Goal: Information Seeking & Learning: Check status

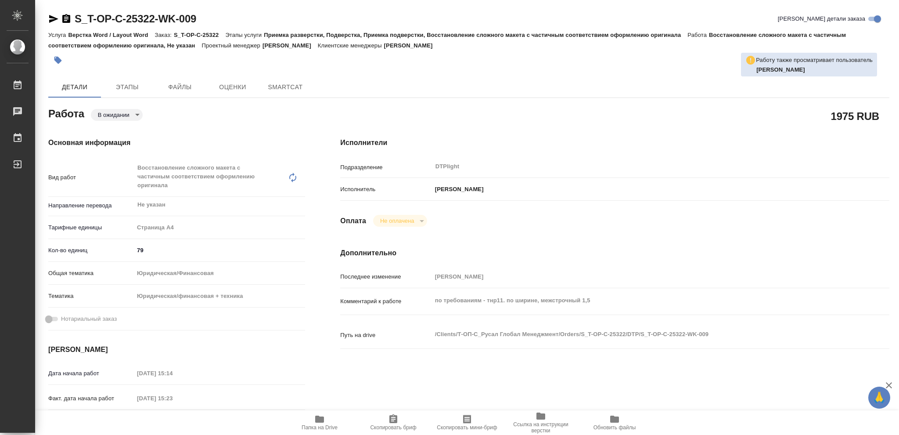
type textarea "x"
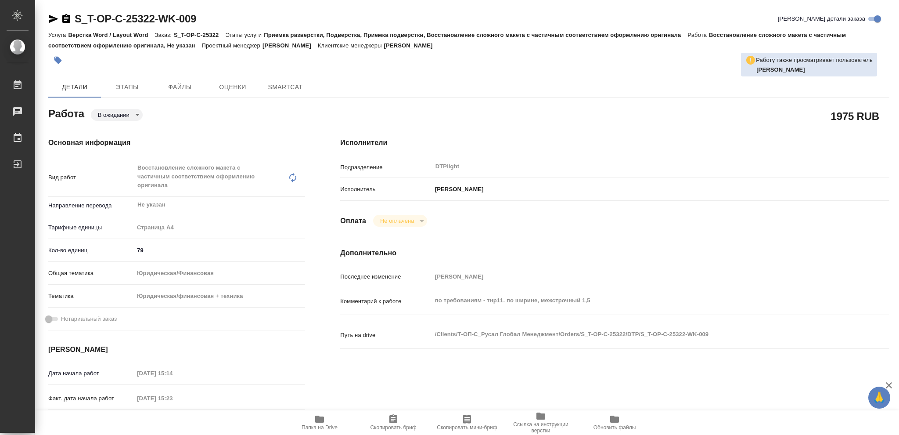
type textarea "x"
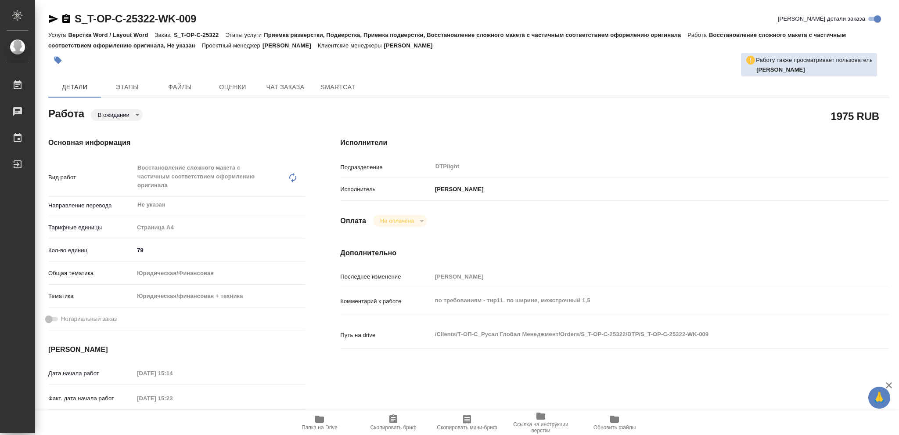
type textarea "x"
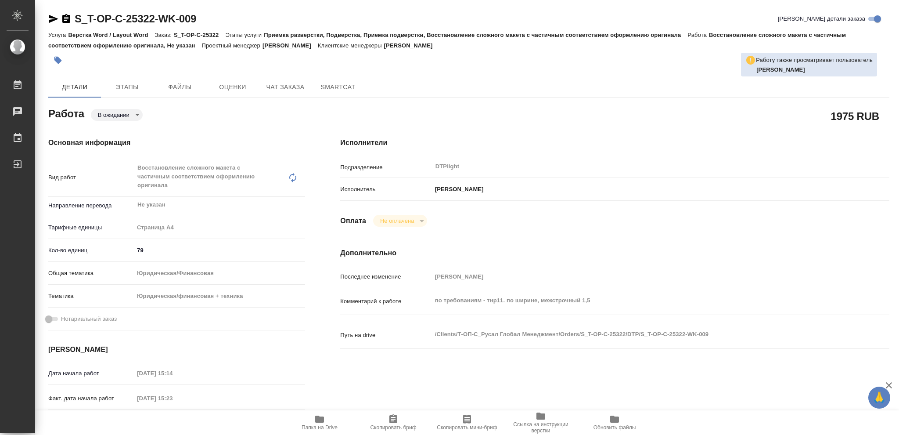
type textarea "x"
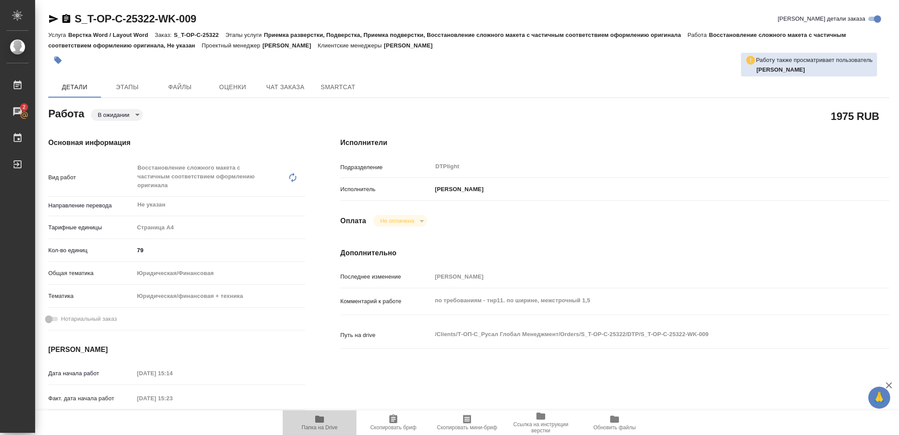
click at [320, 419] on icon "button" at bounding box center [319, 418] width 9 height 7
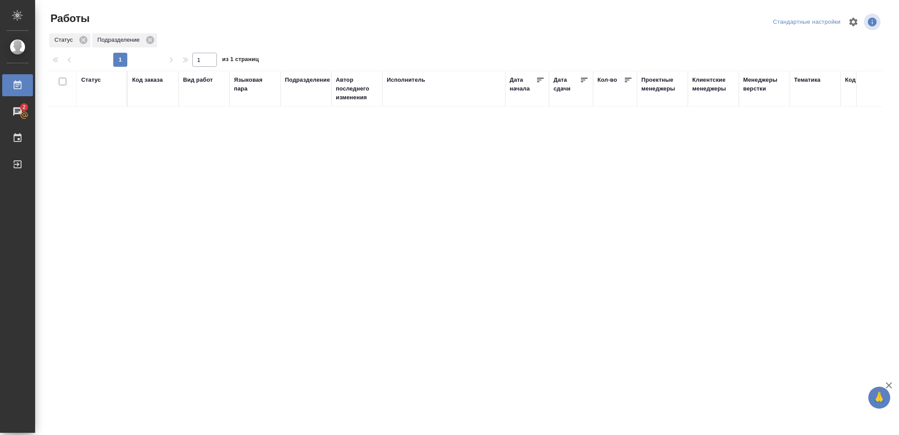
click at [90, 81] on div "Статус" at bounding box center [91, 80] width 20 height 9
click at [97, 101] on icon at bounding box center [97, 102] width 6 height 6
click at [97, 101] on icon at bounding box center [97, 99] width 3 height 3
click at [97, 109] on div at bounding box center [101, 109] width 41 height 13
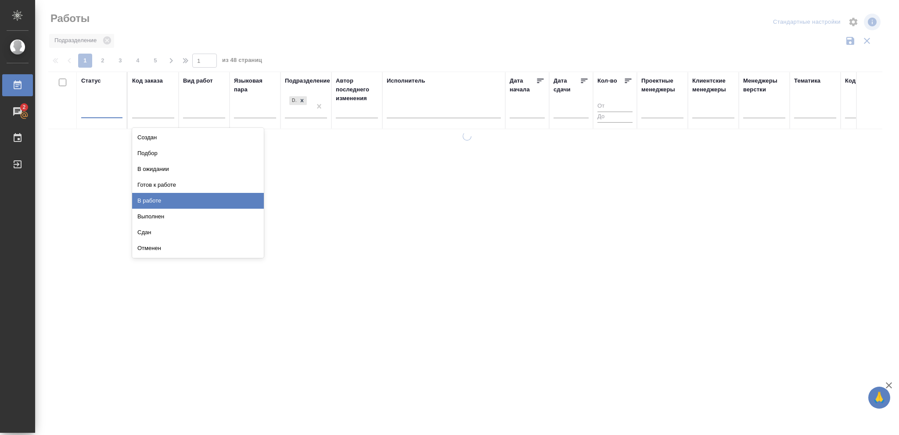
click at [159, 197] on div "В работе" at bounding box center [198, 201] width 132 height 16
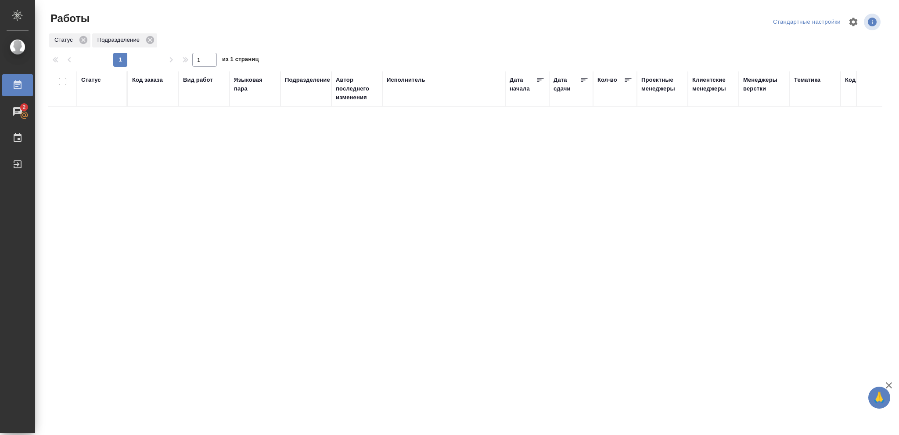
click at [96, 80] on div "Статус" at bounding box center [91, 80] width 20 height 9
click at [99, 103] on icon at bounding box center [97, 102] width 3 height 3
click at [97, 101] on icon at bounding box center [97, 100] width 6 height 6
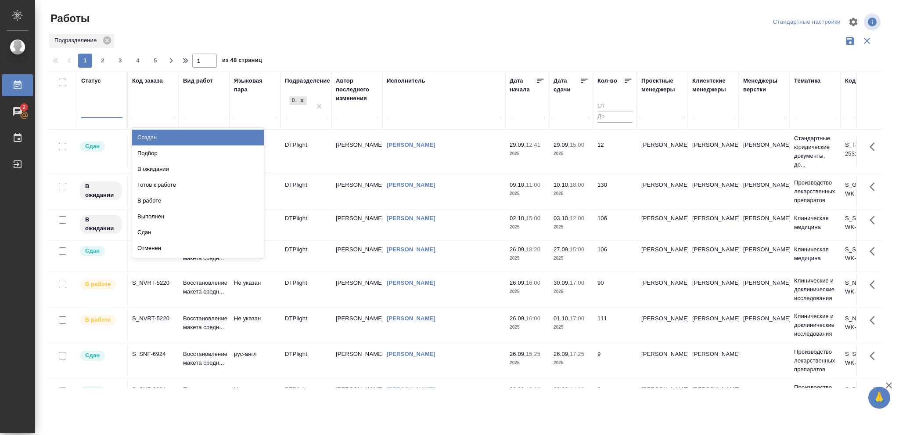
click at [99, 108] on div at bounding box center [101, 109] width 41 height 13
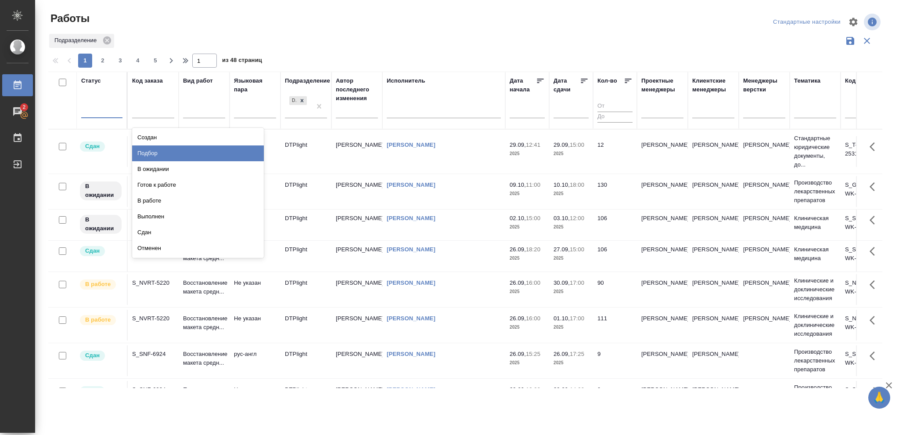
click at [155, 153] on div "Подбор" at bounding box center [198, 153] width 132 height 16
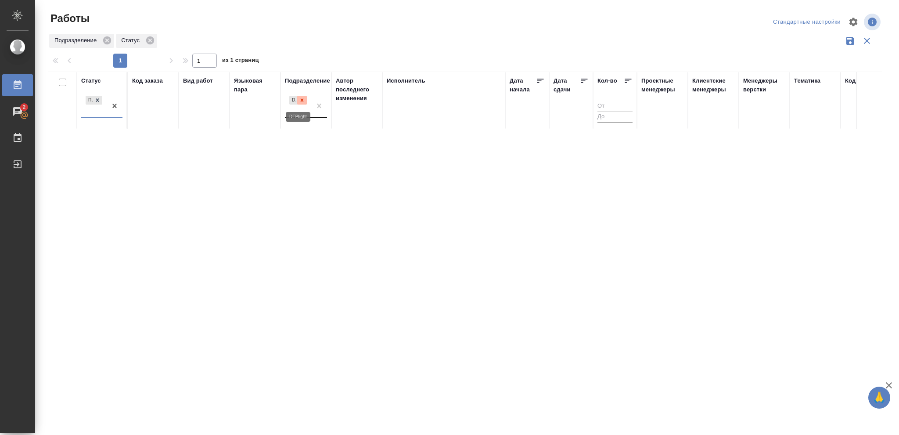
click at [302, 99] on icon at bounding box center [302, 100] width 6 height 6
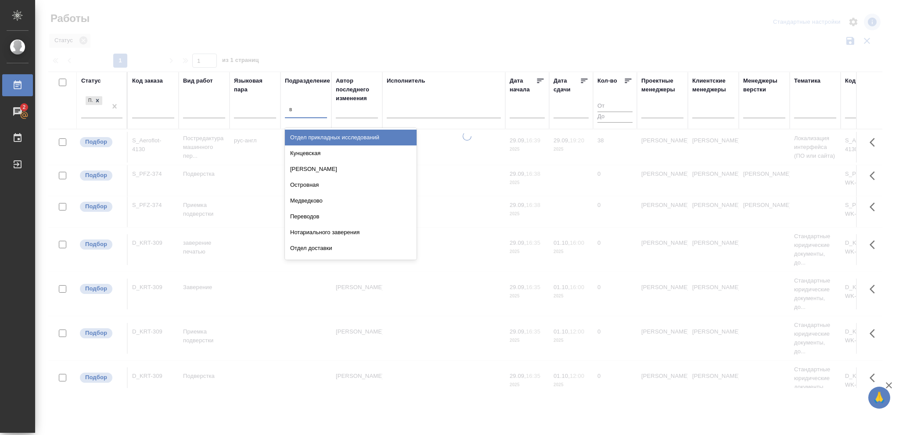
type input "ве"
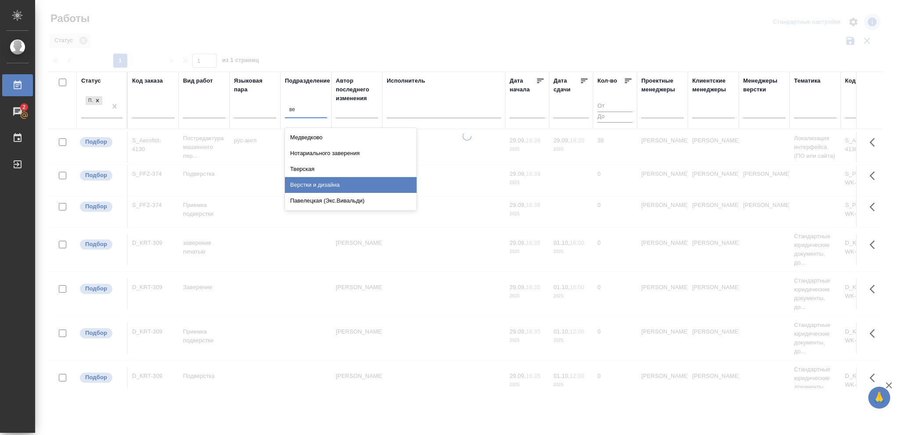
click at [326, 186] on div "Верстки и дизайна" at bounding box center [351, 185] width 132 height 16
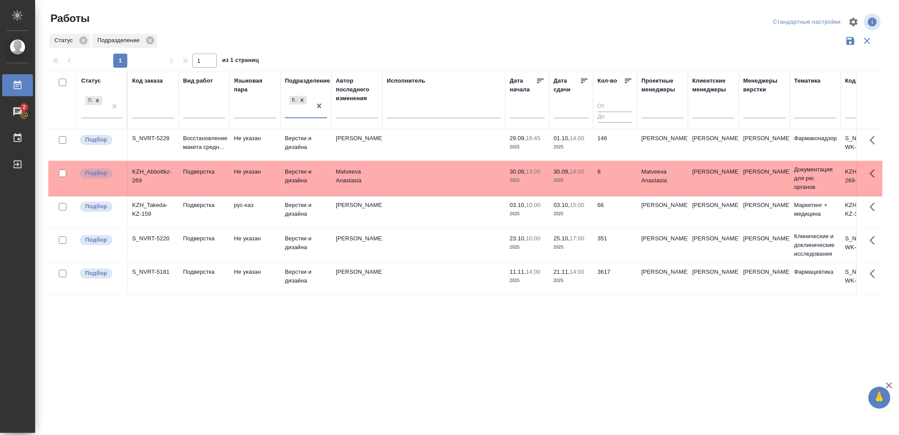
click at [574, 146] on p "2025" at bounding box center [571, 147] width 35 height 9
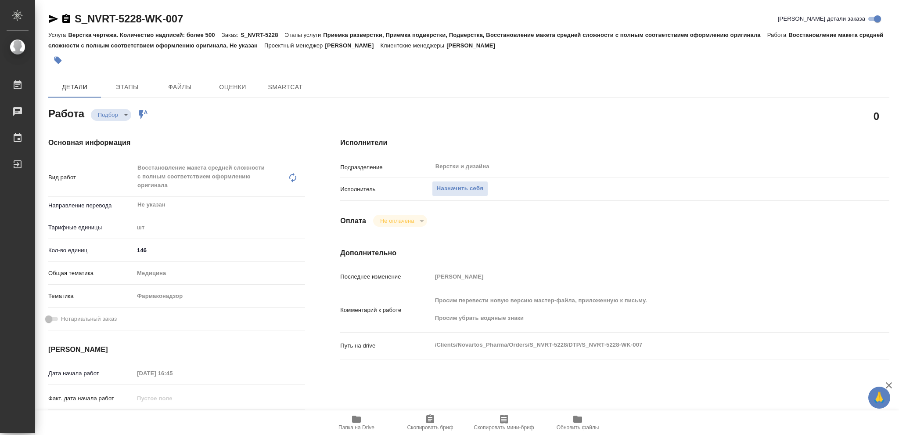
type textarea "x"
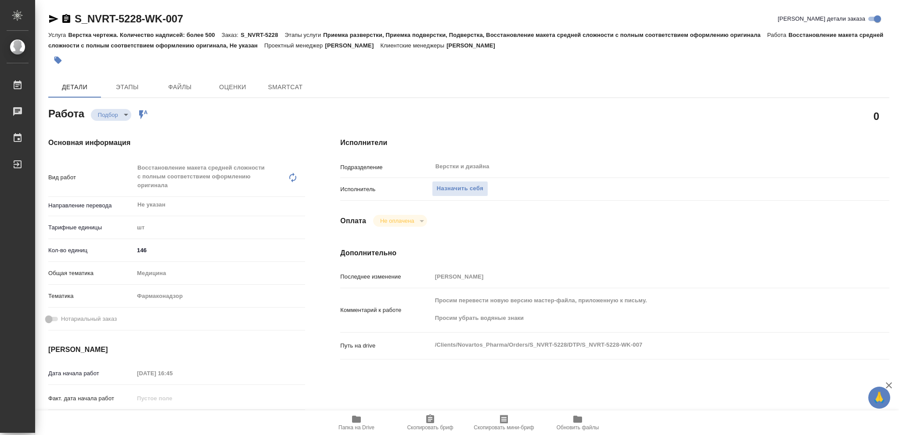
type textarea "x"
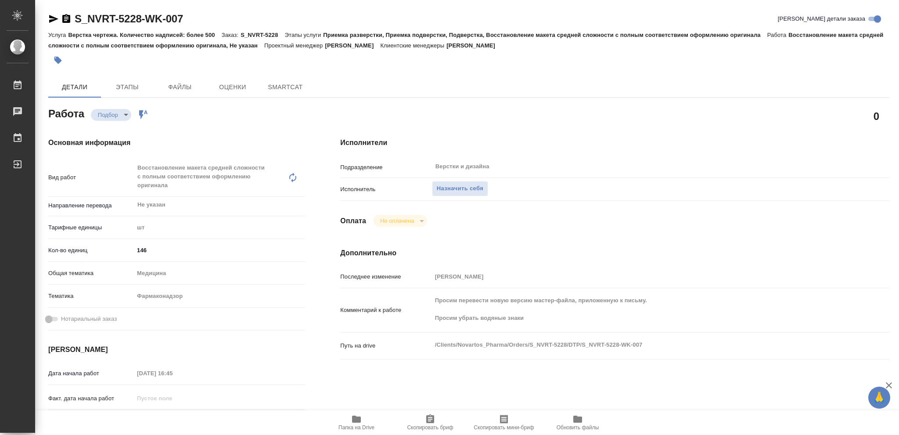
type textarea "x"
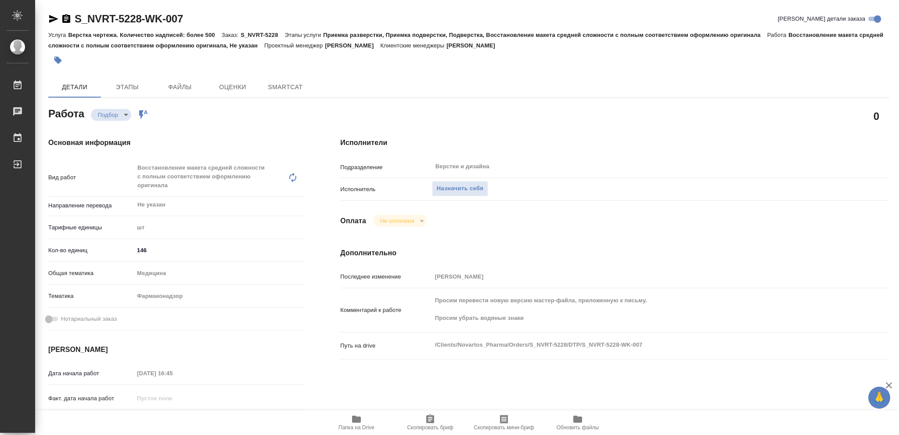
type textarea "x"
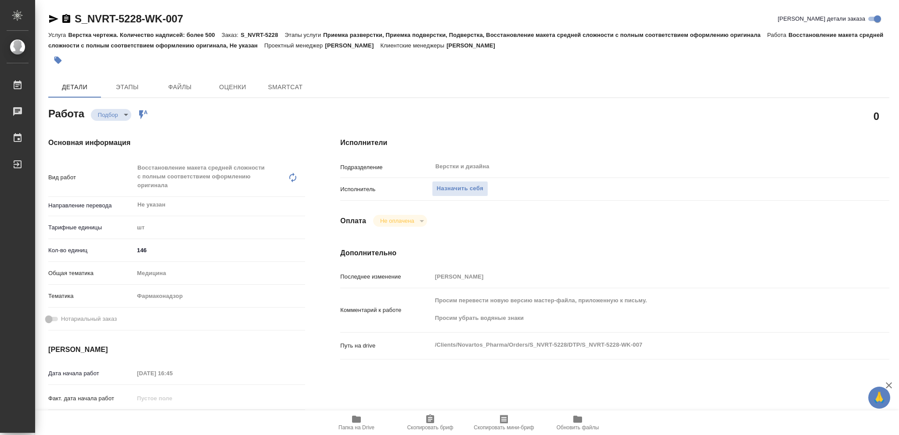
type textarea "x"
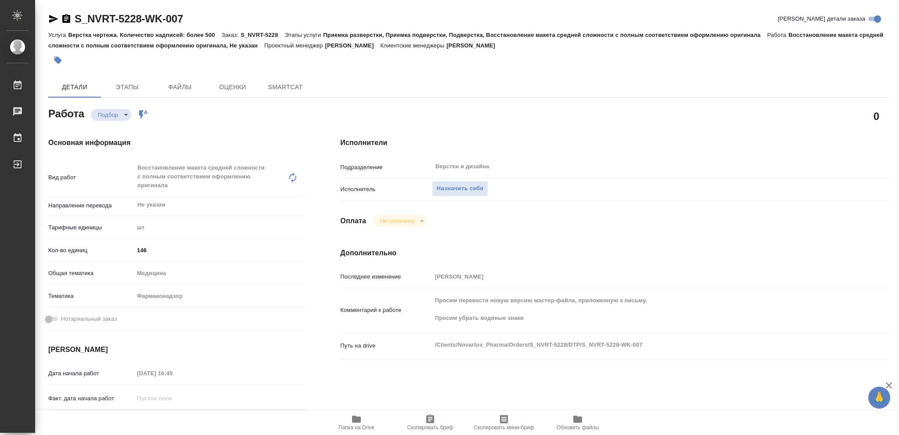
type textarea "x"
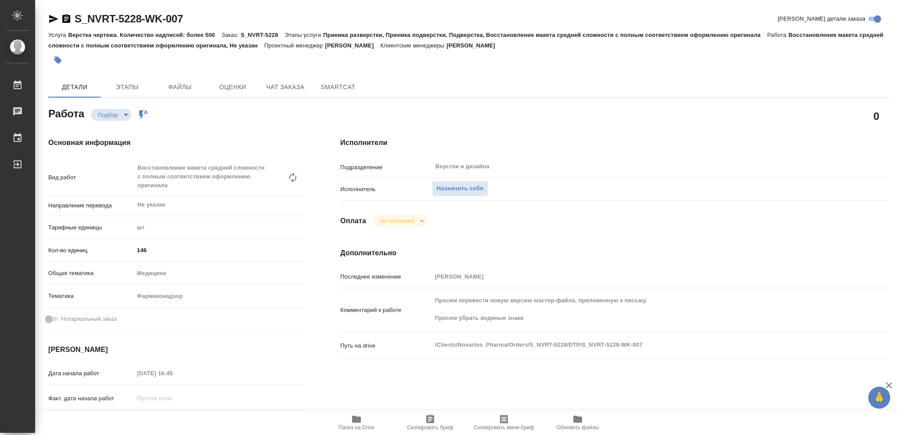
type textarea "x"
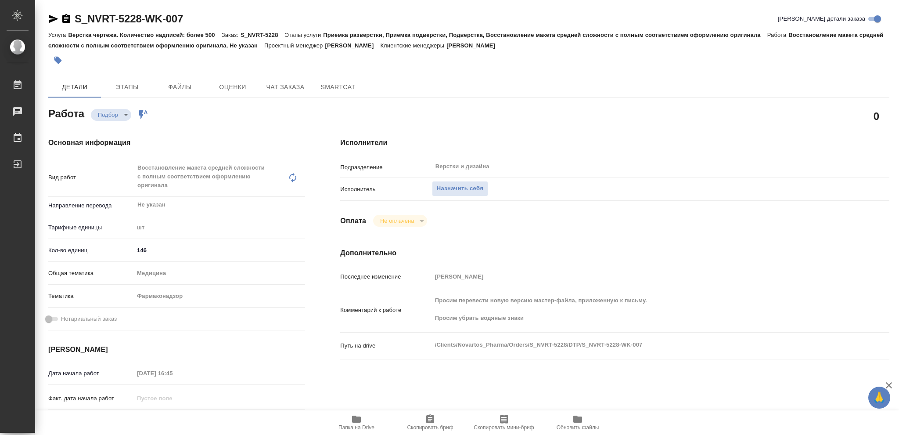
type textarea "x"
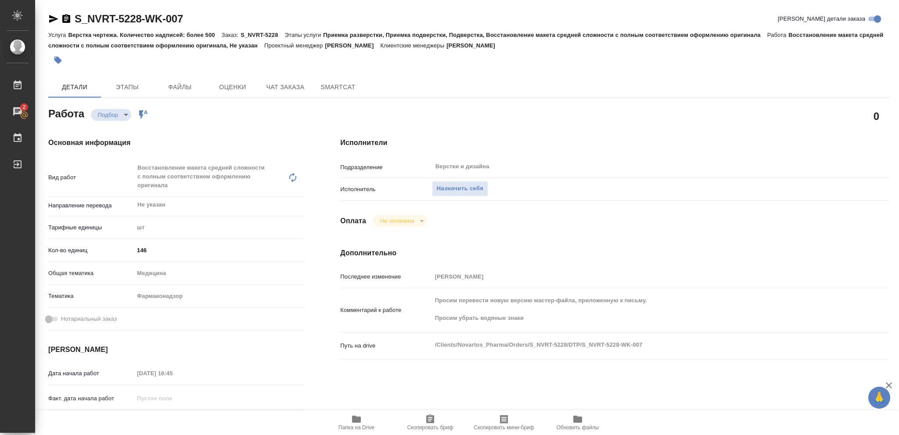
click at [359, 419] on icon "button" at bounding box center [356, 418] width 9 height 7
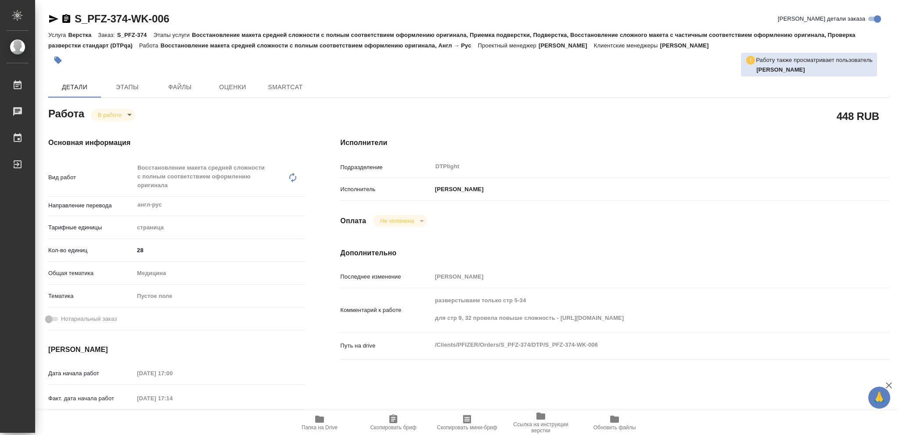
type textarea "x"
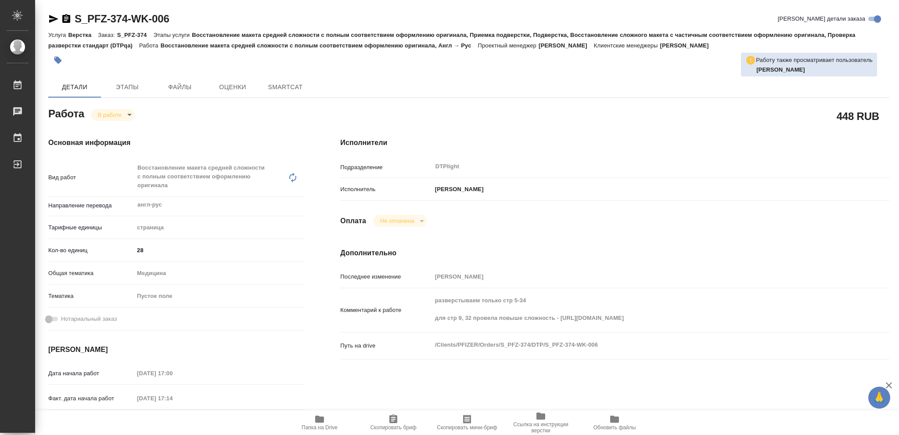
type textarea "x"
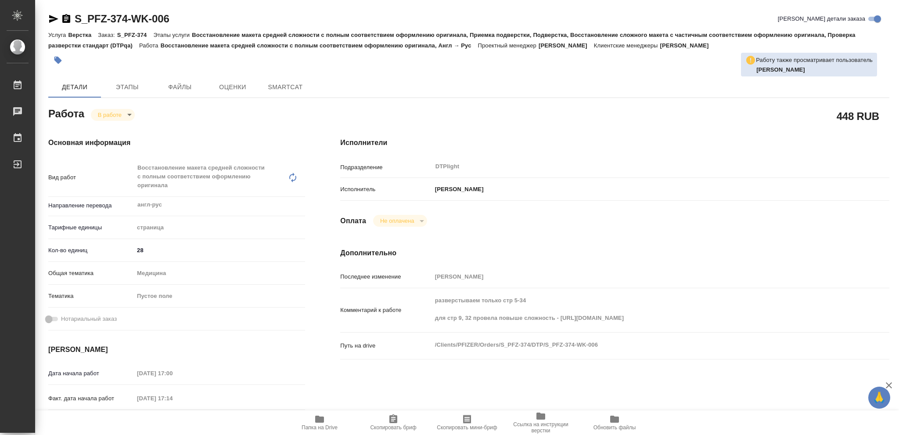
type textarea "x"
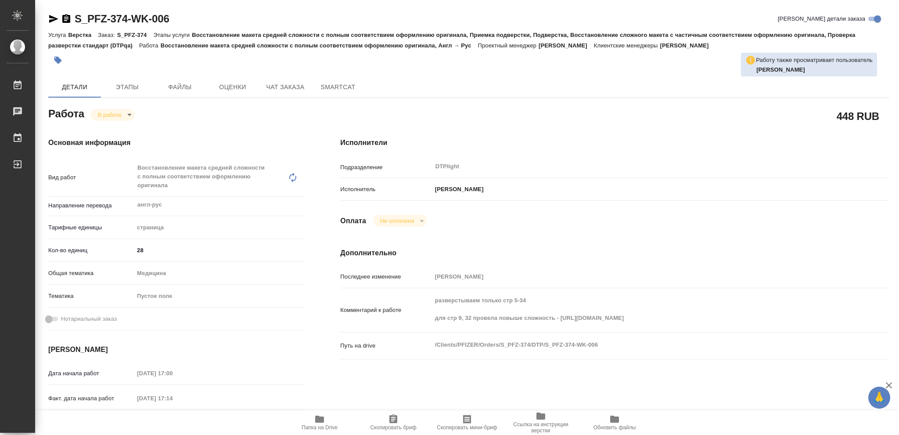
type textarea "x"
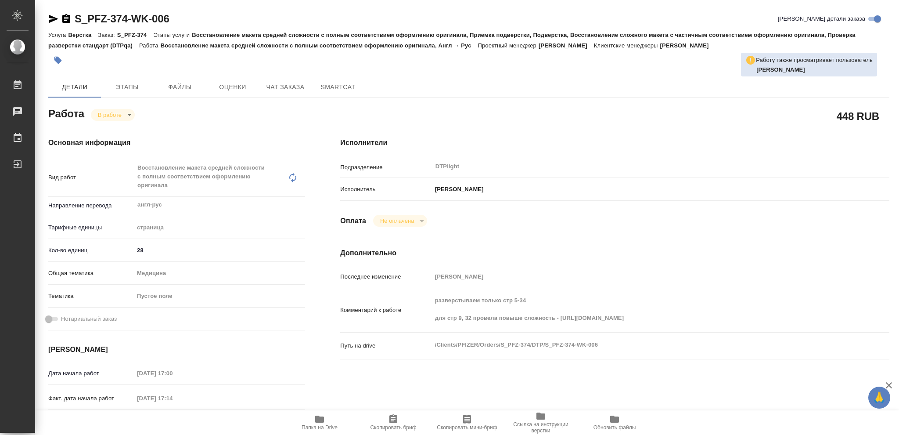
type textarea "x"
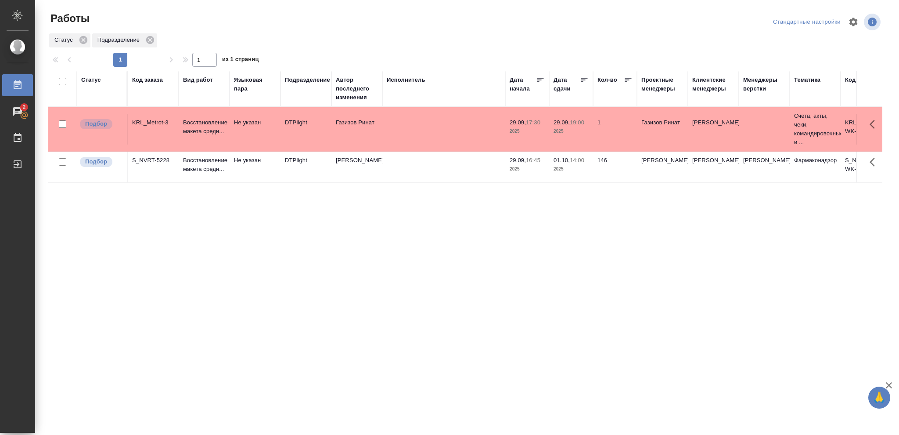
click at [573, 164] on span "01.10, 14:00" at bounding box center [571, 160] width 35 height 9
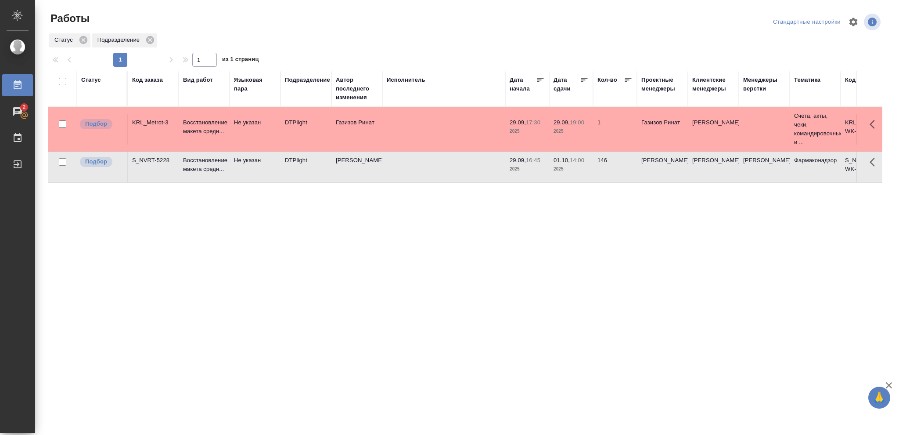
click at [573, 164] on span "01.10, 14:00" at bounding box center [571, 160] width 35 height 9
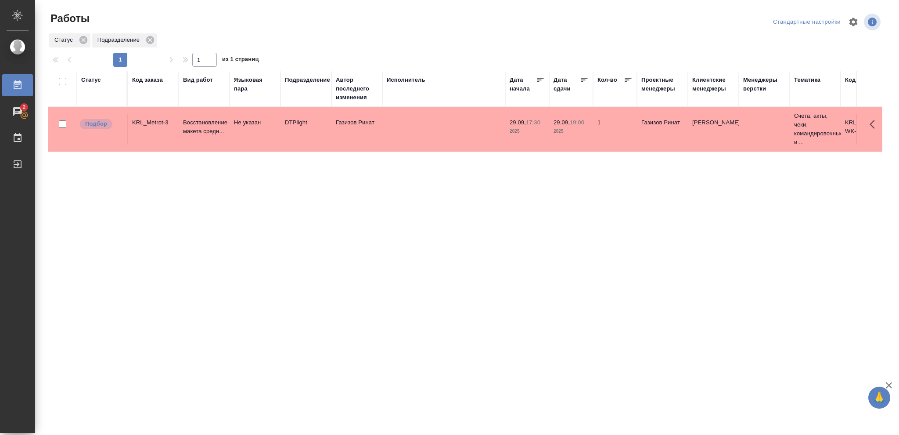
click at [94, 81] on div "Статус" at bounding box center [91, 80] width 20 height 9
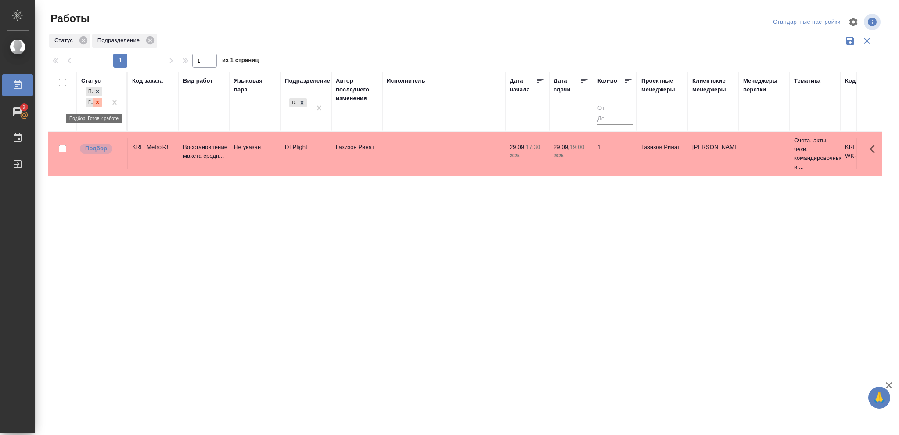
click at [97, 103] on icon at bounding box center [97, 102] width 6 height 6
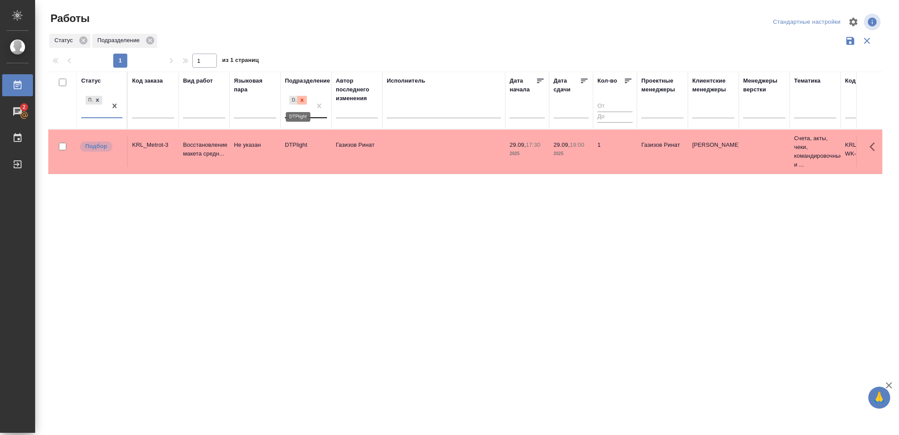
click at [300, 101] on icon at bounding box center [302, 100] width 6 height 6
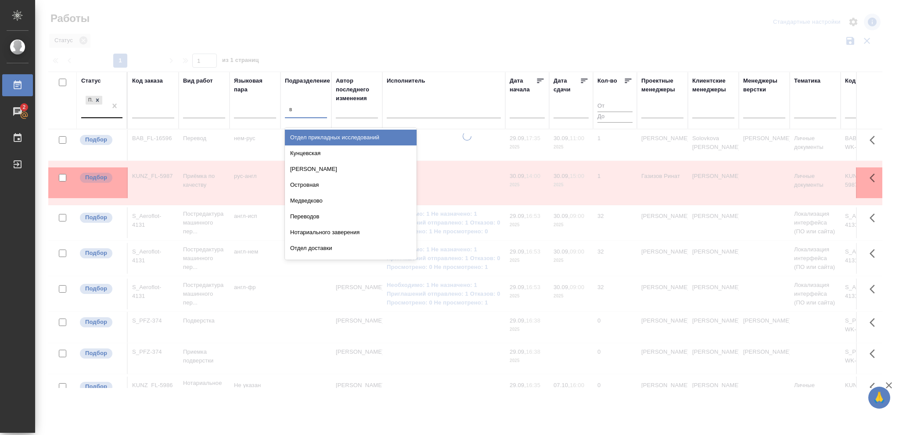
type input "ве"
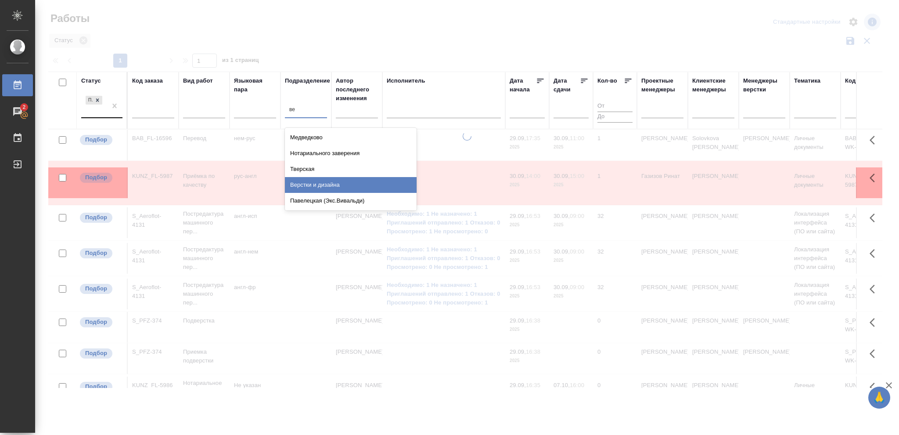
click at [318, 183] on div "Верстки и дизайна" at bounding box center [351, 185] width 132 height 16
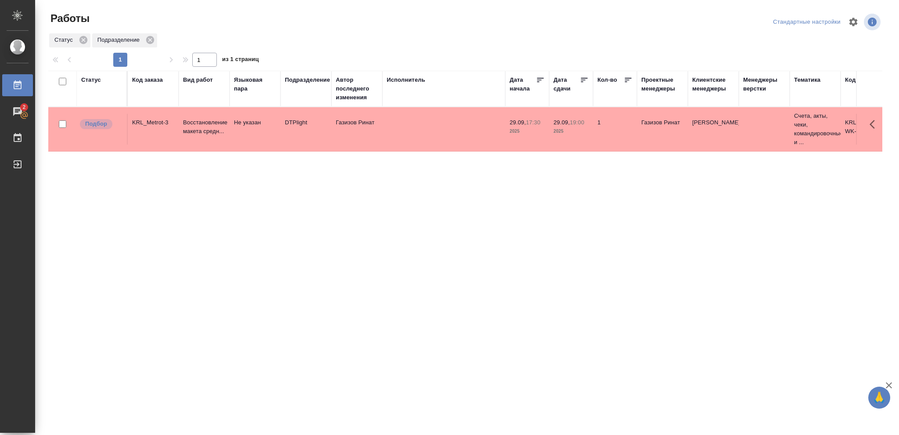
click at [88, 81] on div "Статус" at bounding box center [91, 80] width 20 height 9
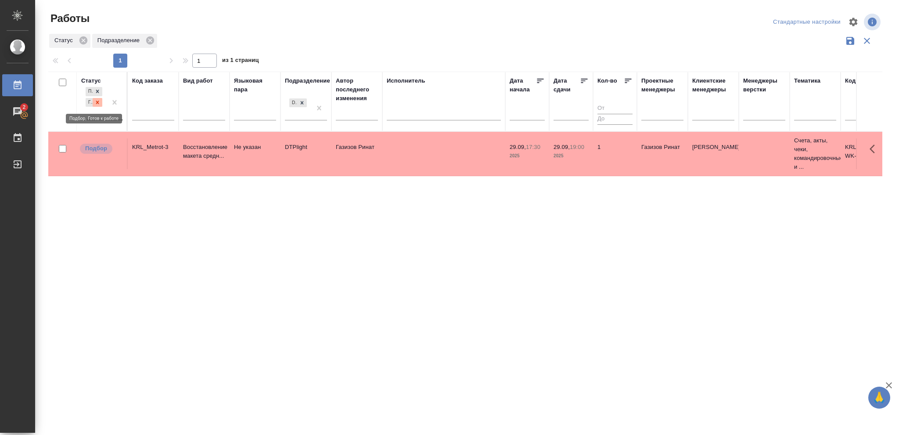
click at [94, 103] on icon at bounding box center [97, 102] width 6 height 6
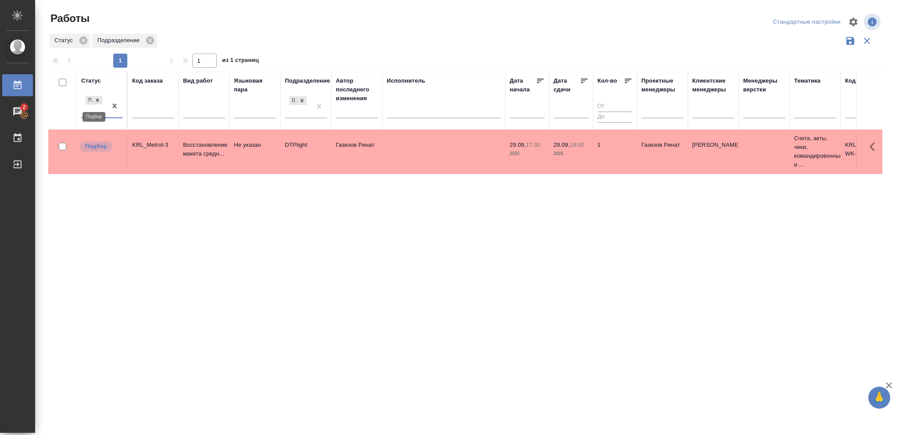
click at [97, 102] on icon at bounding box center [97, 100] width 6 height 6
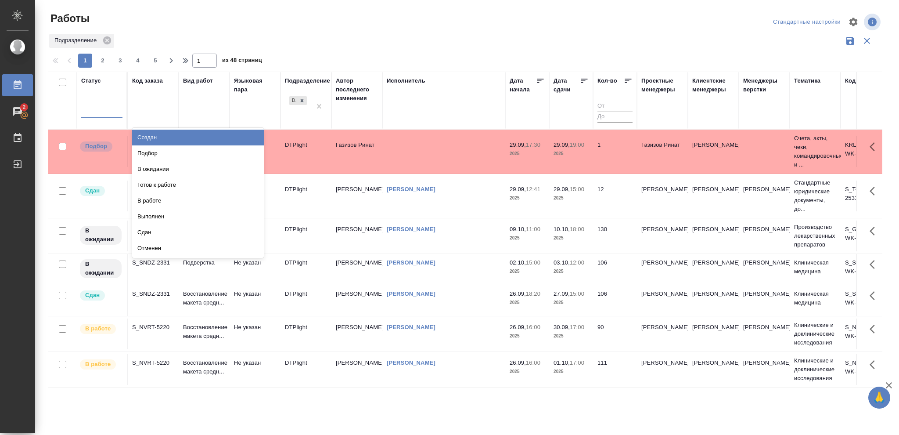
click at [97, 108] on div at bounding box center [101, 109] width 41 height 13
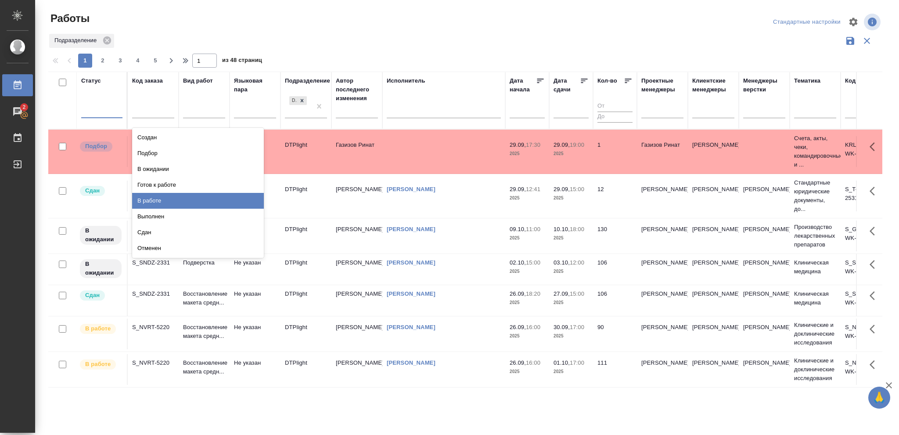
click at [148, 200] on div "В работе" at bounding box center [198, 201] width 132 height 16
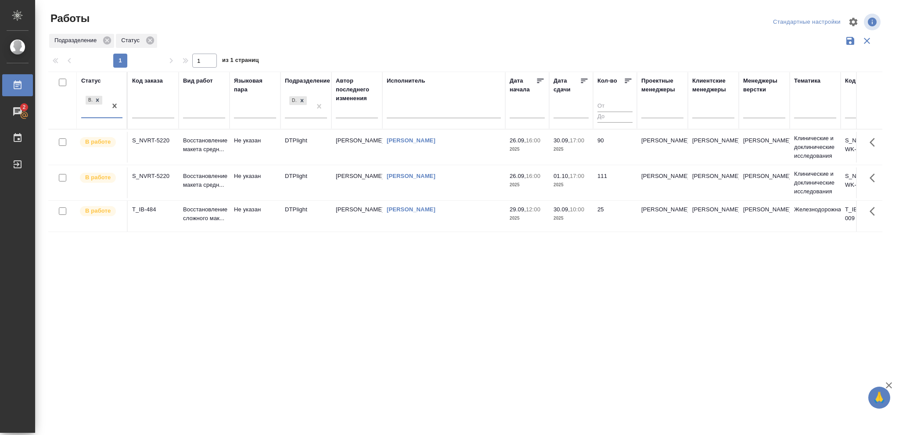
click at [592, 218] on td "30.09, 10:00 2025" at bounding box center [571, 216] width 44 height 31
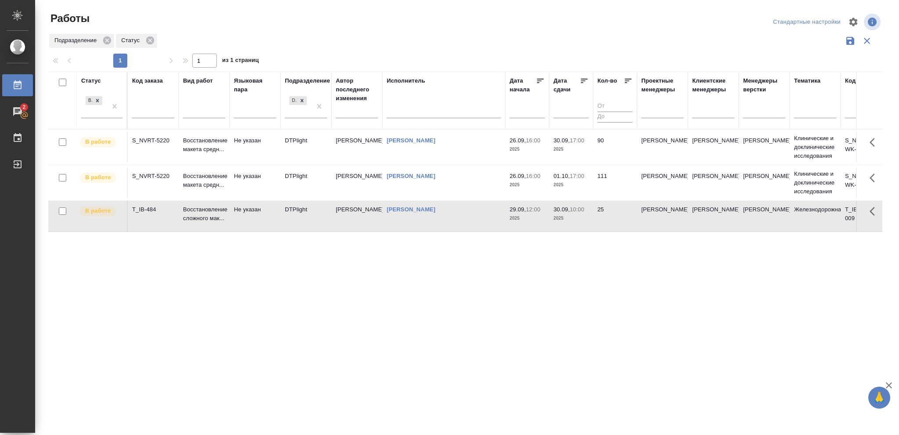
click at [592, 218] on td "30.09, 10:00 2025" at bounding box center [571, 216] width 44 height 31
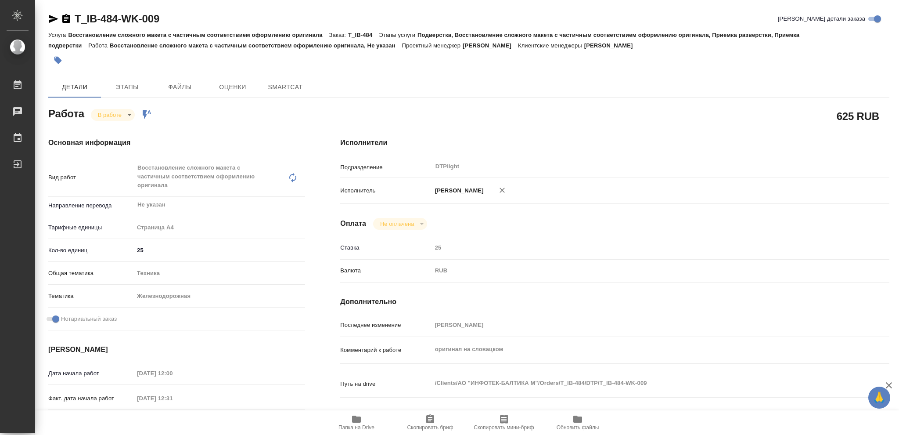
type textarea "x"
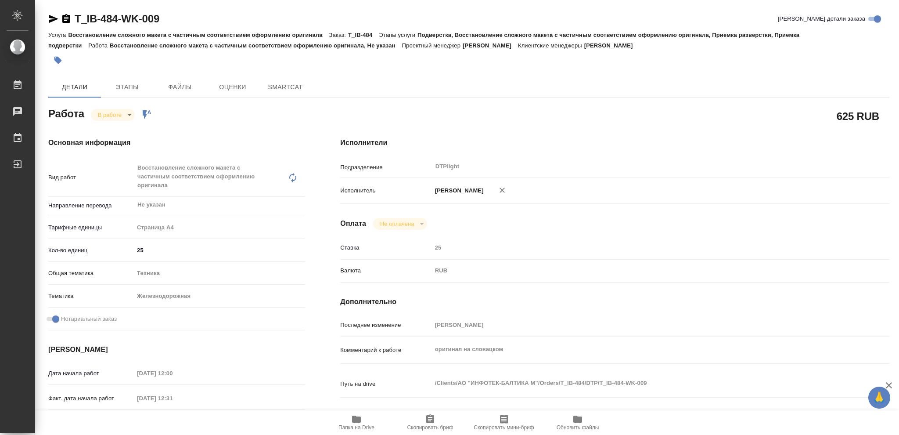
type textarea "x"
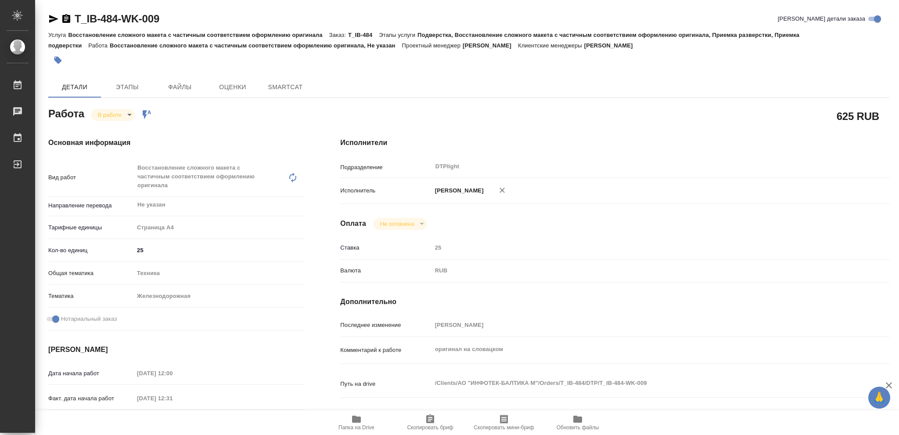
type textarea "x"
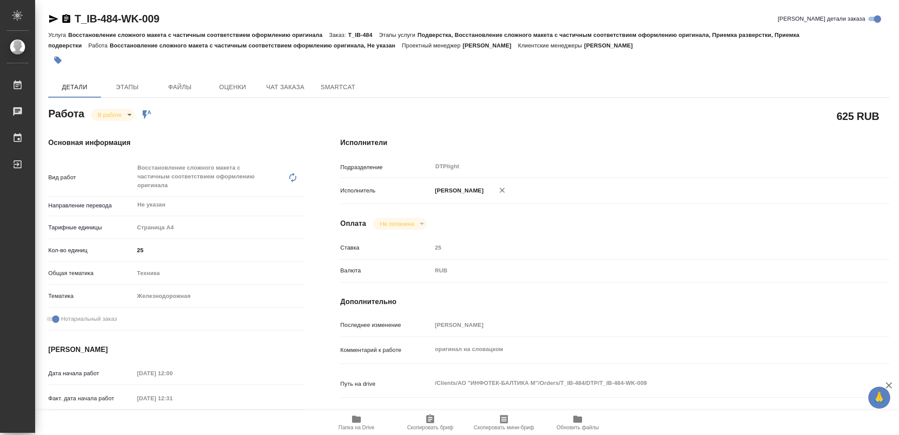
type textarea "x"
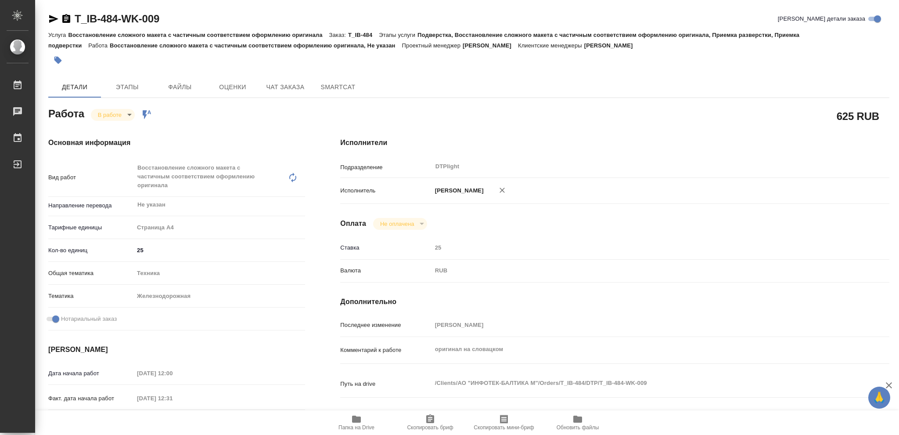
type textarea "x"
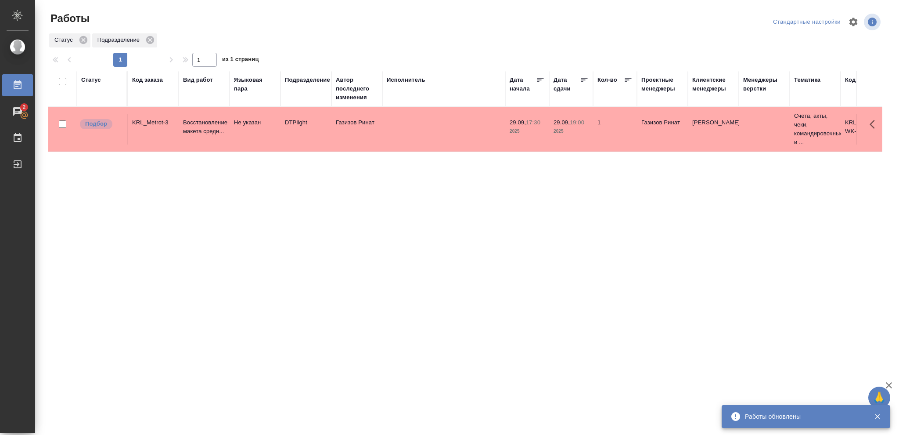
click at [92, 79] on div "Статус" at bounding box center [91, 80] width 20 height 9
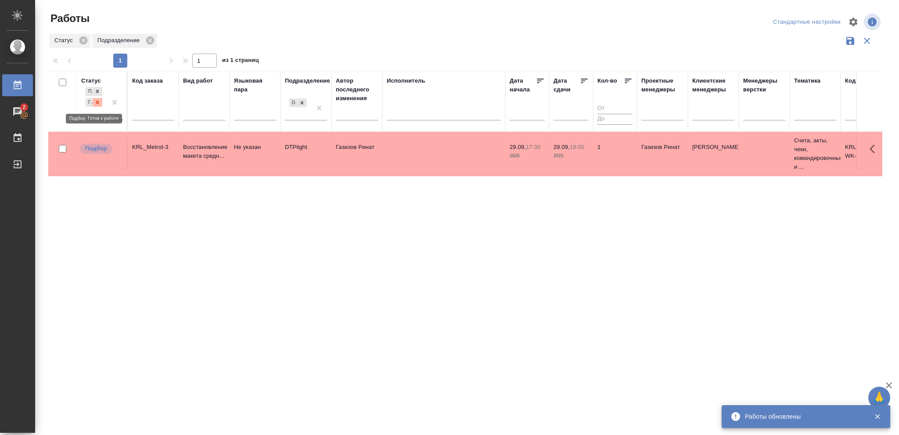
click at [101, 102] on icon at bounding box center [97, 102] width 6 height 6
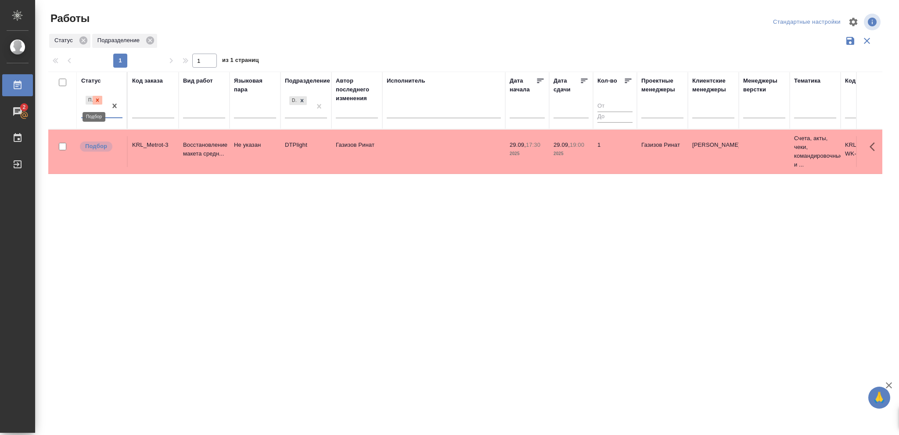
click at [97, 100] on icon at bounding box center [97, 99] width 3 height 3
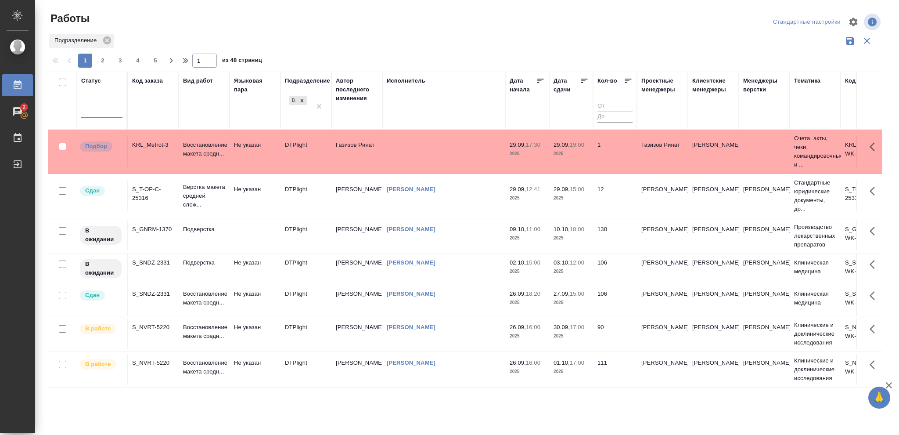
click at [98, 104] on div at bounding box center [101, 109] width 41 height 13
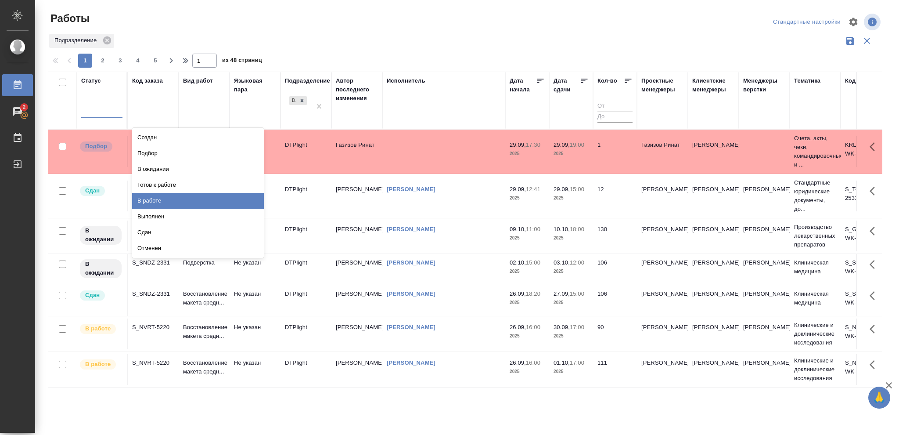
click at [147, 198] on div "В работе" at bounding box center [198, 201] width 132 height 16
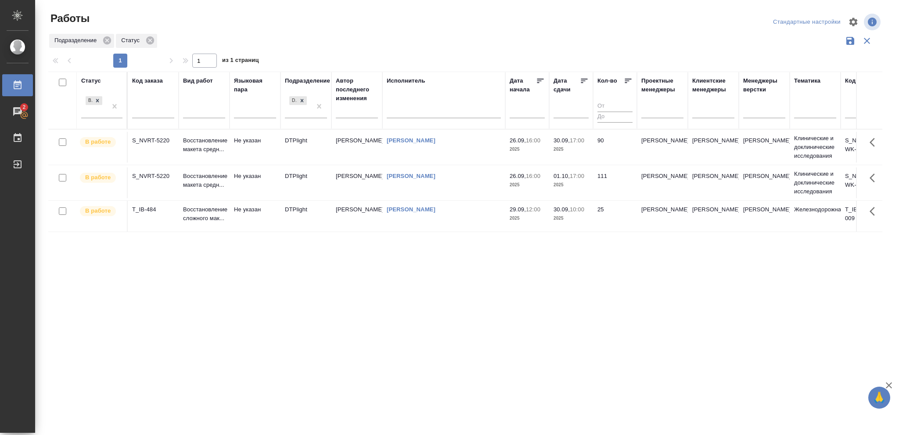
click at [574, 216] on p "2025" at bounding box center [571, 218] width 35 height 9
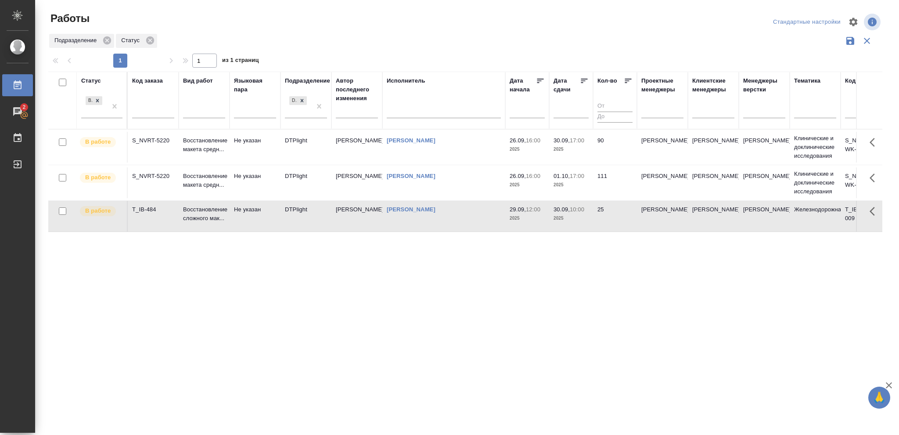
click at [574, 216] on p "2025" at bounding box center [571, 218] width 35 height 9
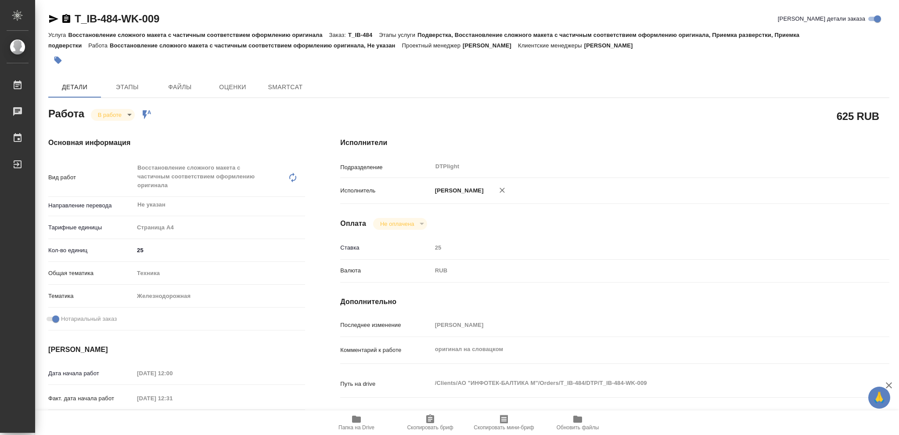
type textarea "x"
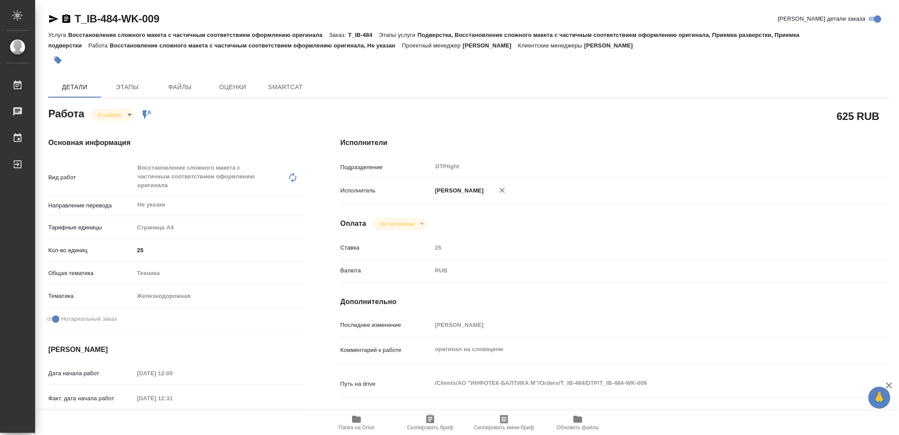
type textarea "x"
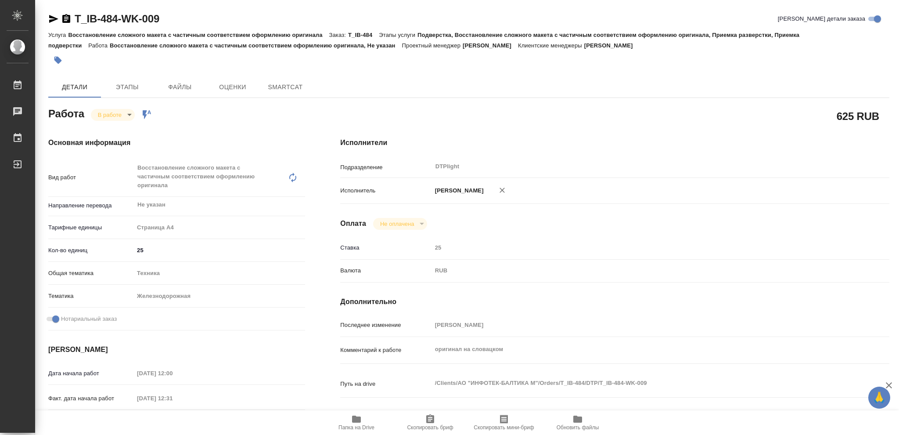
type textarea "x"
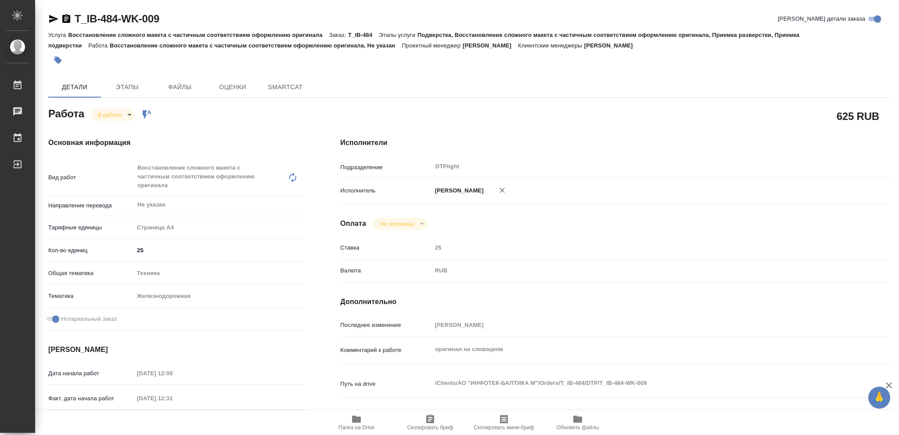
type textarea "x"
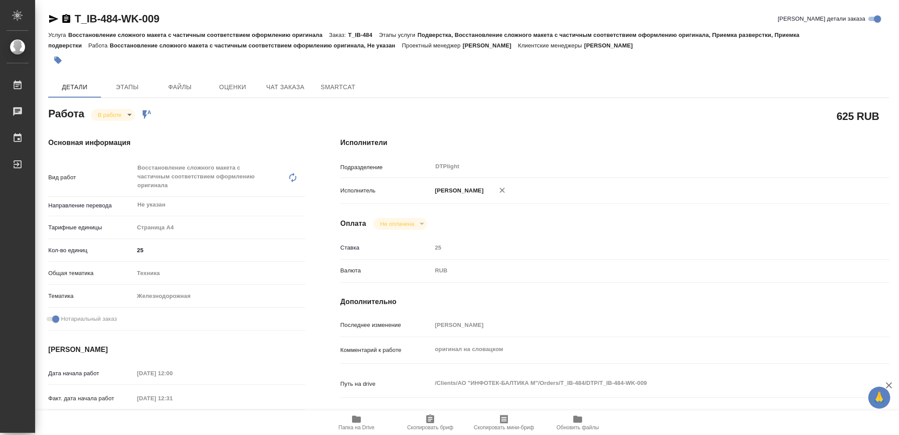
type textarea "x"
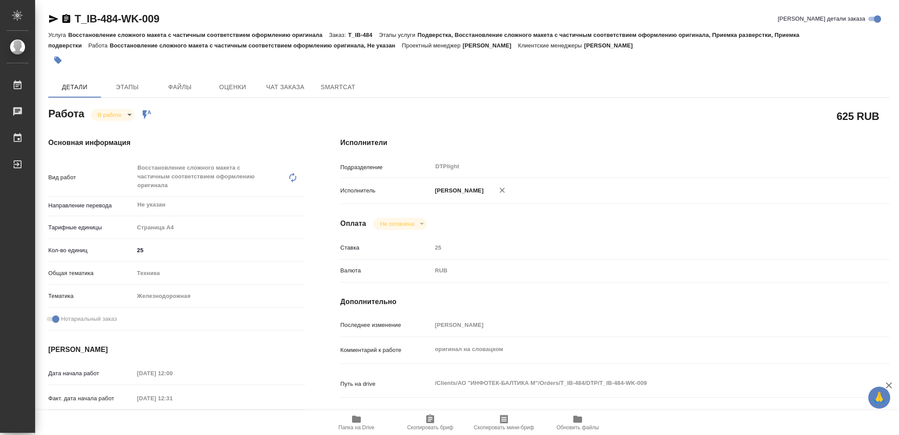
type textarea "x"
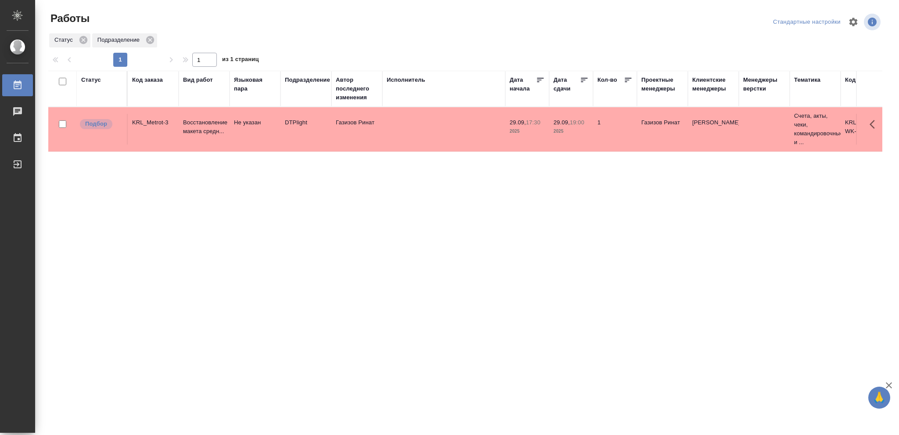
click at [90, 77] on div "Статус" at bounding box center [91, 80] width 20 height 9
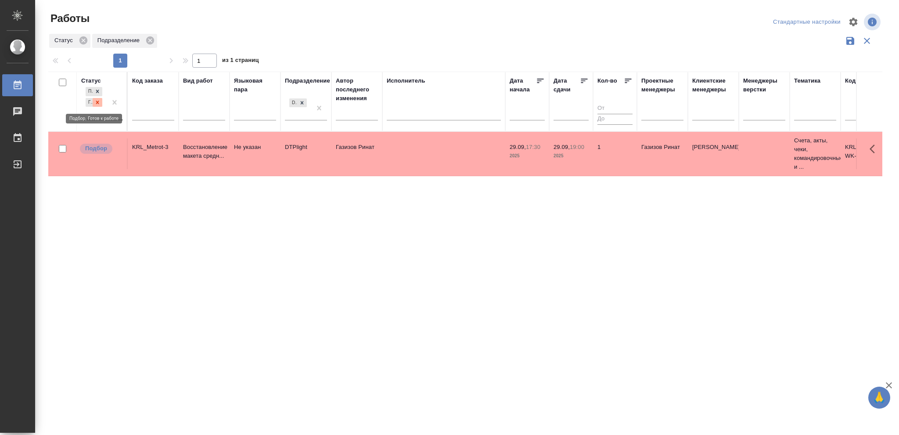
click at [97, 103] on icon at bounding box center [97, 102] width 6 height 6
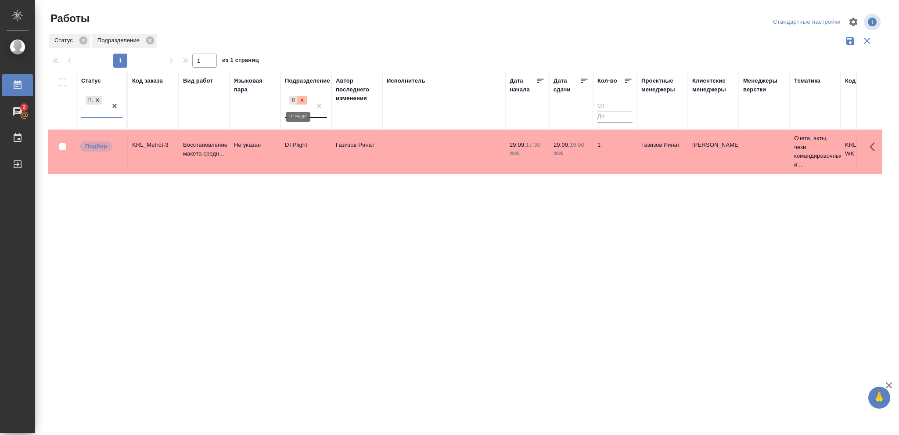
click at [300, 101] on icon at bounding box center [302, 100] width 6 height 6
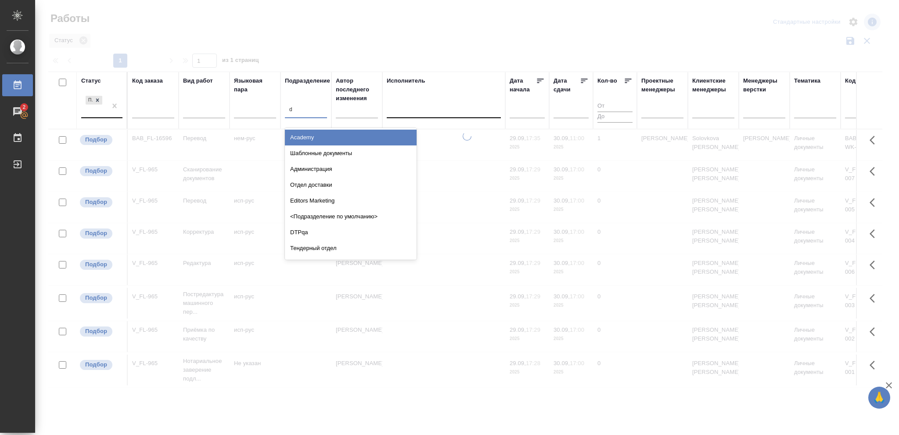
type input "dt"
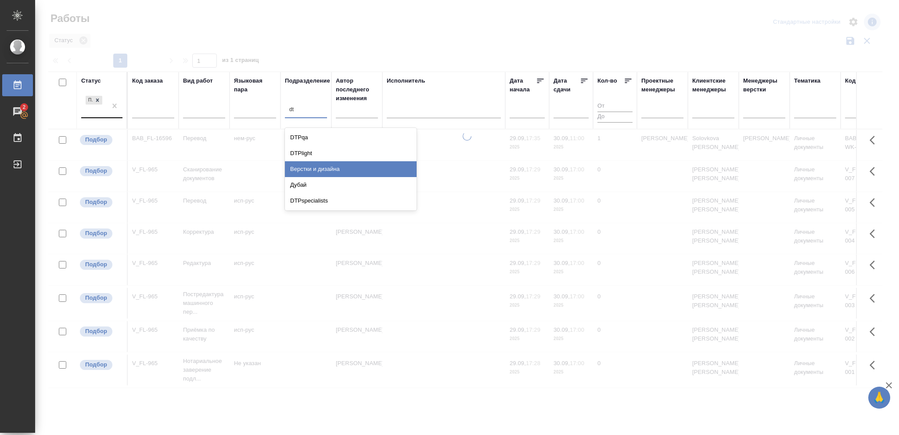
click at [328, 167] on div "Верстки и дизайна" at bounding box center [351, 169] width 132 height 16
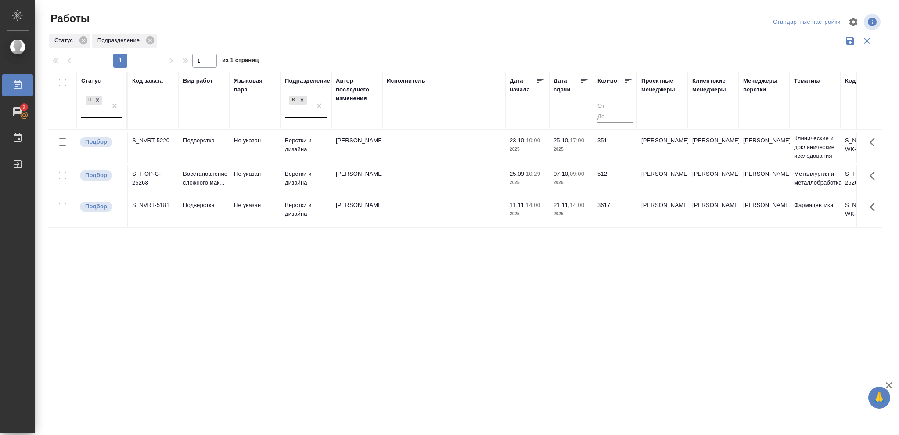
click at [576, 179] on p "2025" at bounding box center [571, 182] width 35 height 9
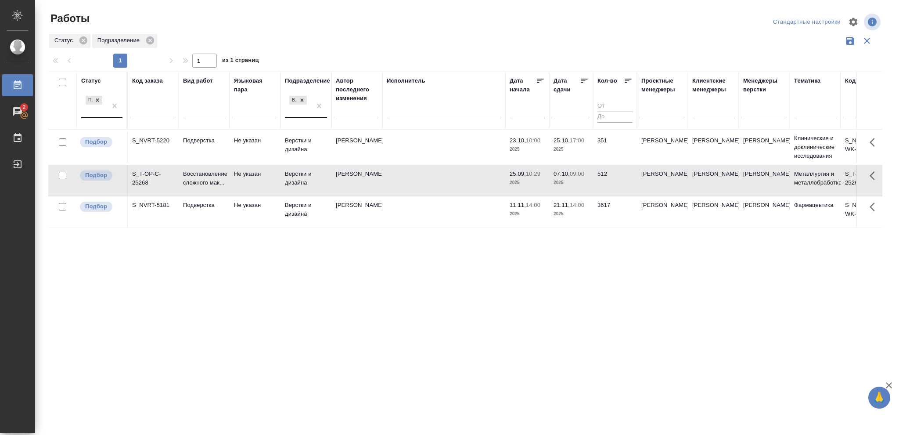
click at [576, 179] on p "2025" at bounding box center [571, 182] width 35 height 9
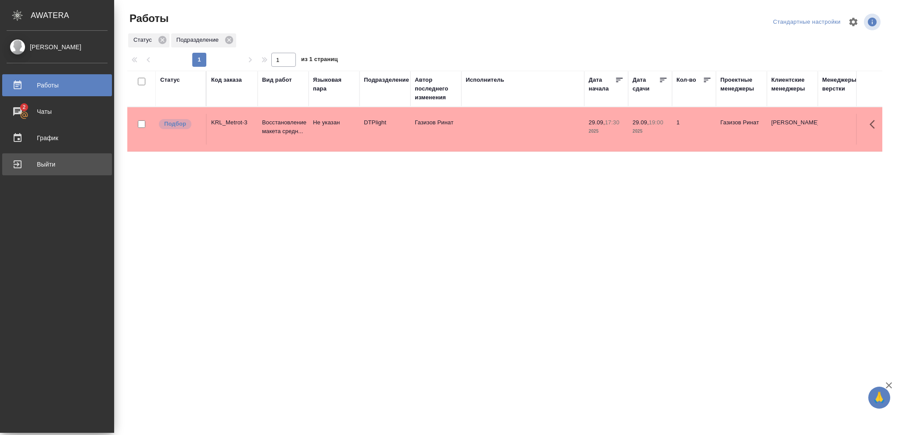
click at [41, 166] on div "Выйти" at bounding box center [57, 164] width 101 height 13
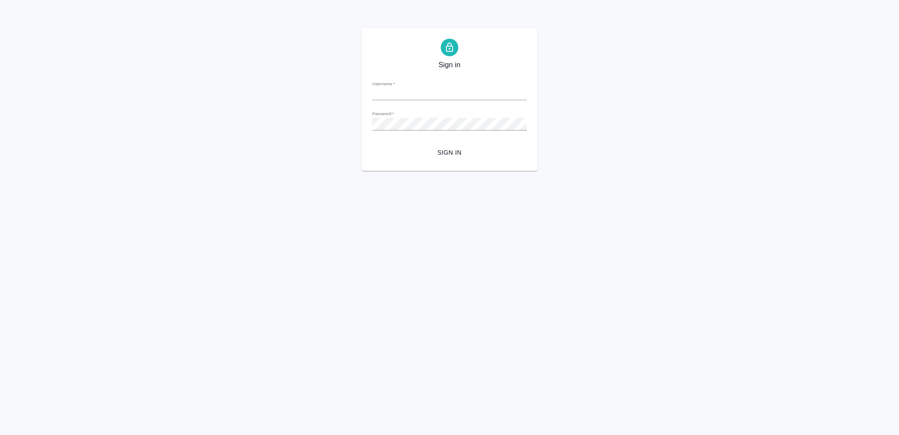
type input "[EMAIL_ADDRESS][DOMAIN_NAME]"
click at [453, 151] on span "Sign in" at bounding box center [449, 152] width 140 height 11
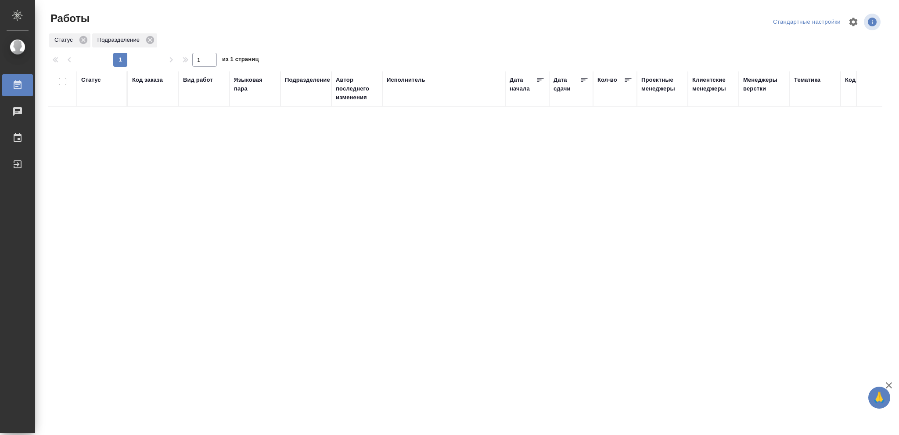
click at [89, 82] on div "Статус" at bounding box center [91, 80] width 20 height 9
click at [95, 103] on icon at bounding box center [97, 102] width 6 height 6
click at [302, 99] on icon at bounding box center [302, 100] width 6 height 6
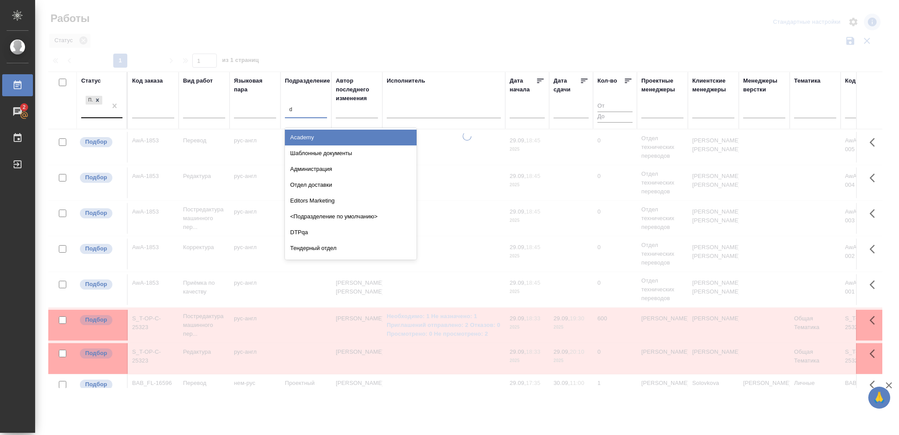
type input "dt"
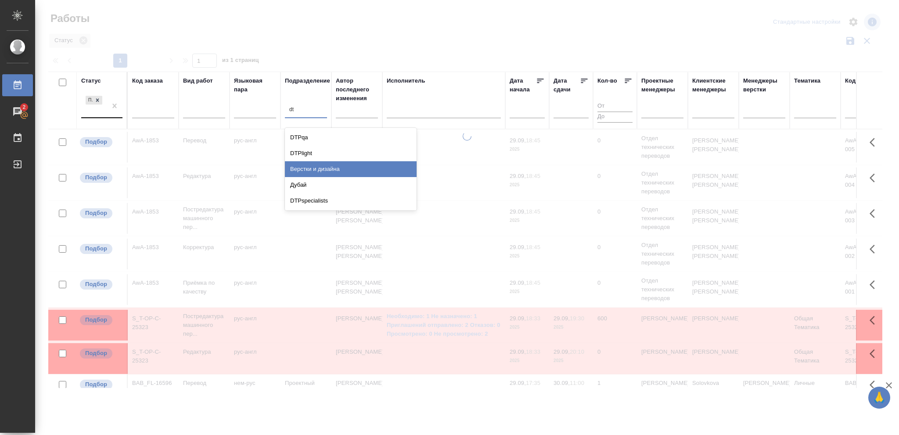
click at [319, 164] on div "Верстки и дизайна" at bounding box center [351, 169] width 132 height 16
